Goal: Task Accomplishment & Management: Manage account settings

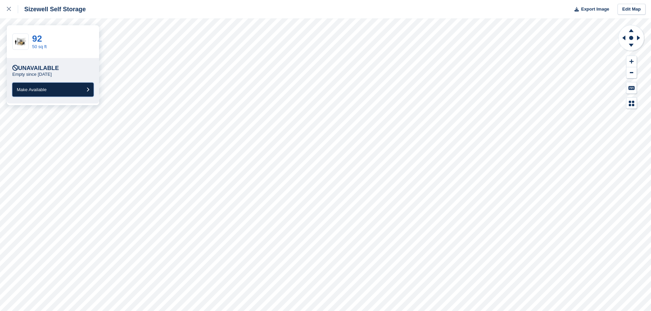
click at [49, 89] on button "Make Available" at bounding box center [52, 90] width 81 height 14
click at [59, 92] on button "Make Available" at bounding box center [52, 90] width 81 height 14
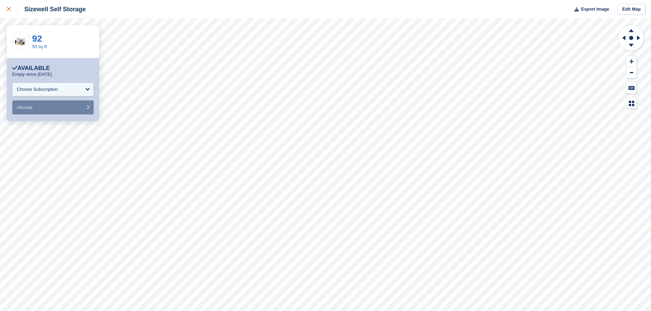
click at [13, 10] on div at bounding box center [12, 9] width 11 height 8
